Goal: Navigation & Orientation: Find specific page/section

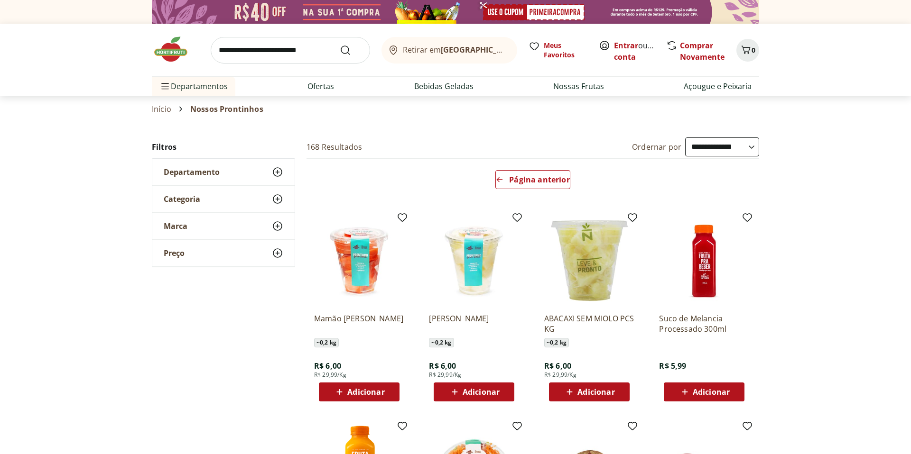
click at [184, 198] on span "Categoria" at bounding box center [182, 198] width 37 height 9
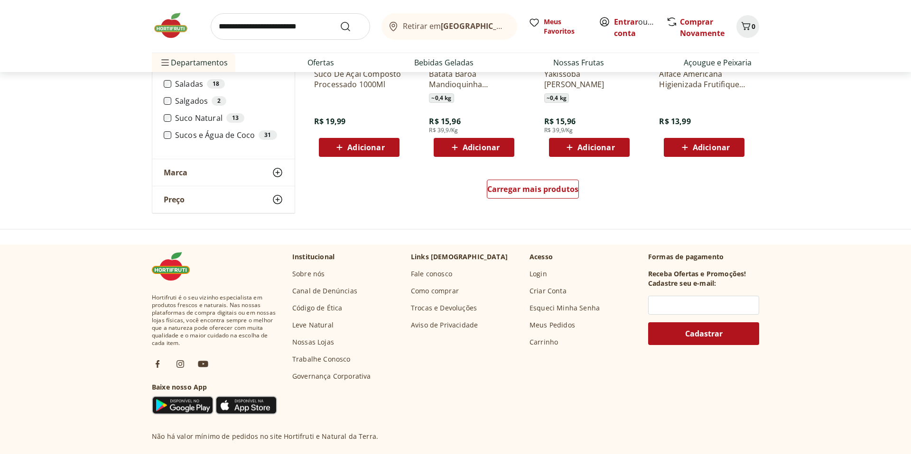
scroll to position [622, 0]
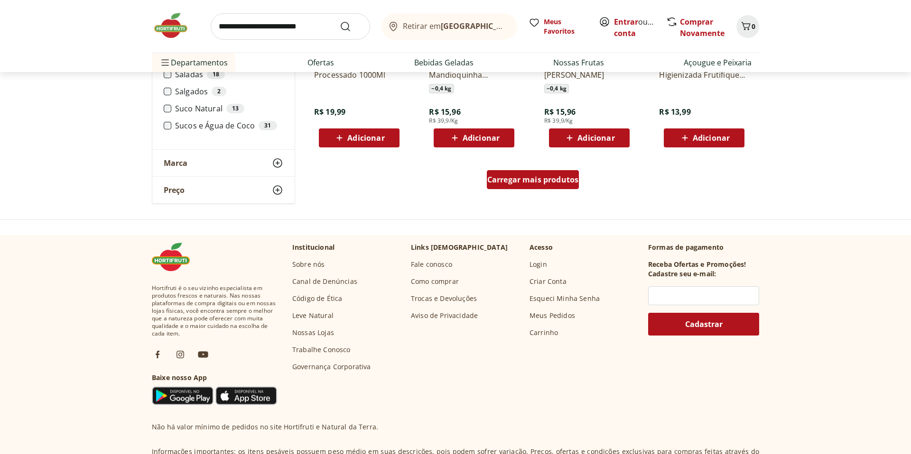
click at [539, 180] on span "Carregar mais produtos" at bounding box center [533, 180] width 92 height 8
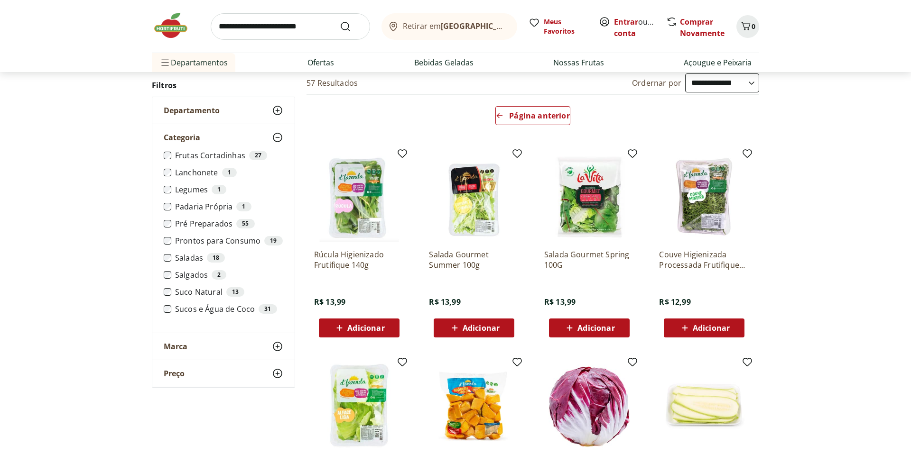
scroll to position [45, 0]
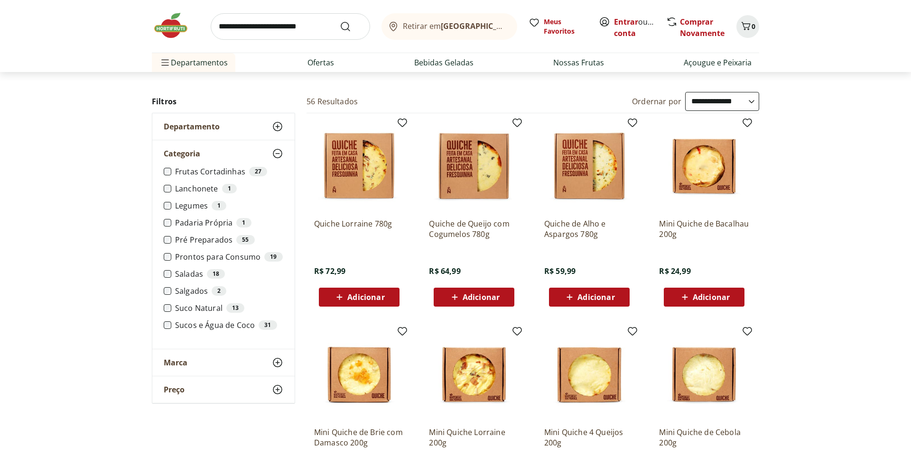
scroll to position [44, 0]
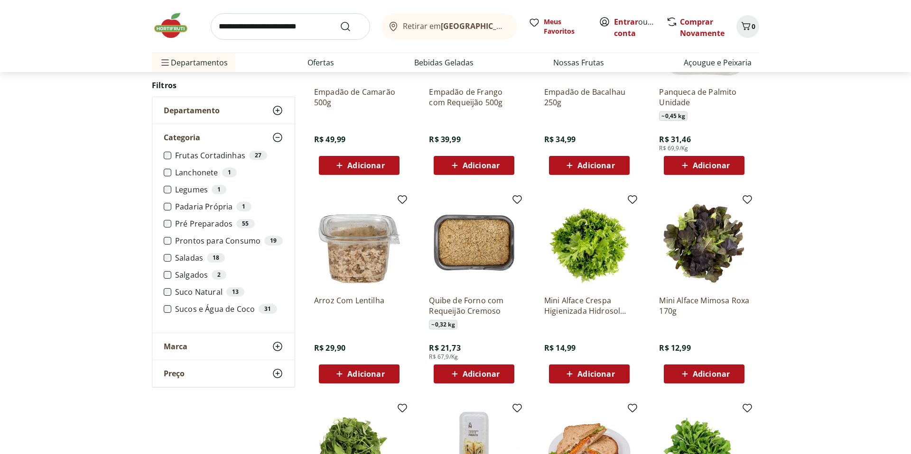
scroll to position [185, 0]
